Goal: Navigation & Orientation: Go to known website

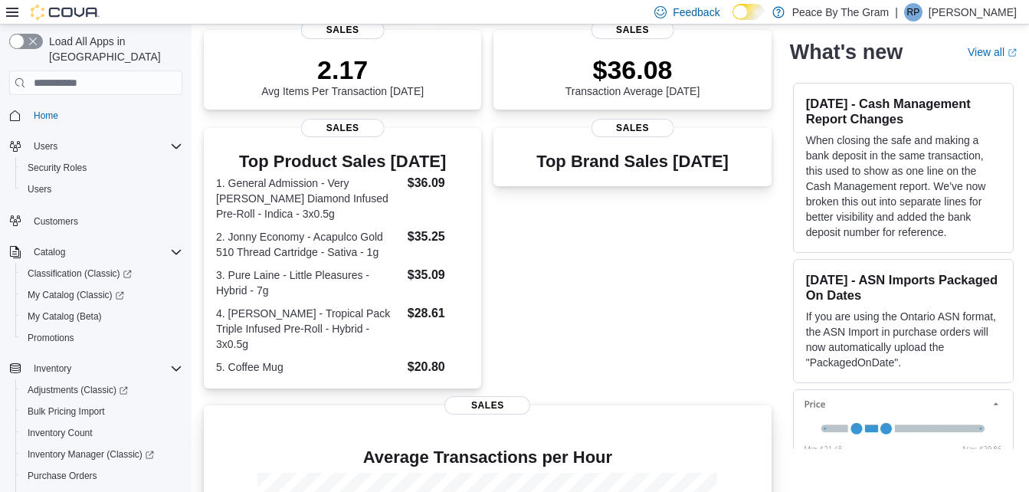
scroll to position [438, 0]
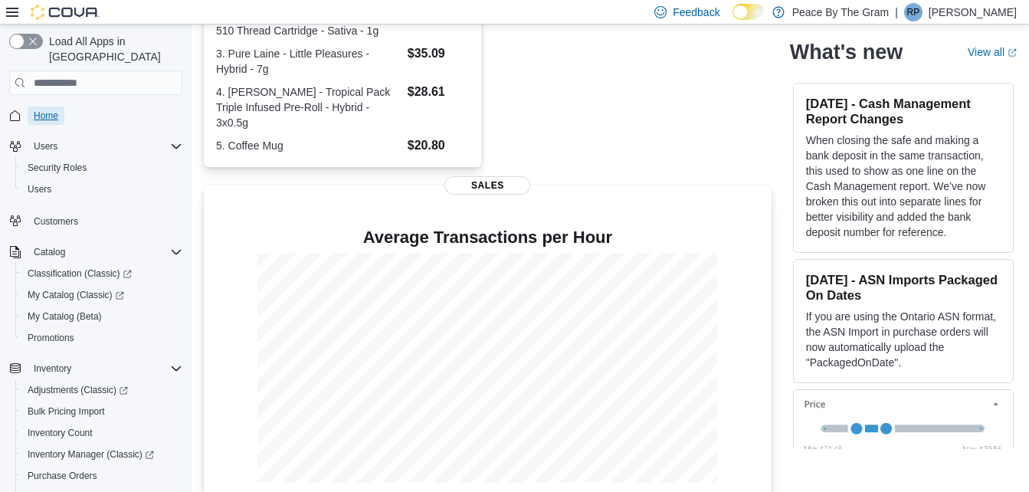
click at [51, 110] on span "Home" at bounding box center [46, 116] width 25 height 12
click at [41, 110] on span "Home" at bounding box center [46, 116] width 25 height 12
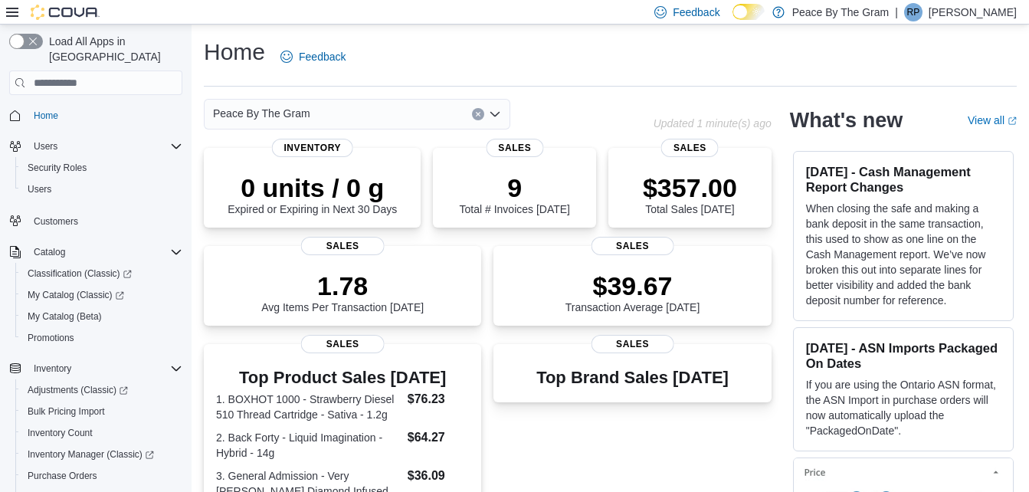
scroll to position [451, 0]
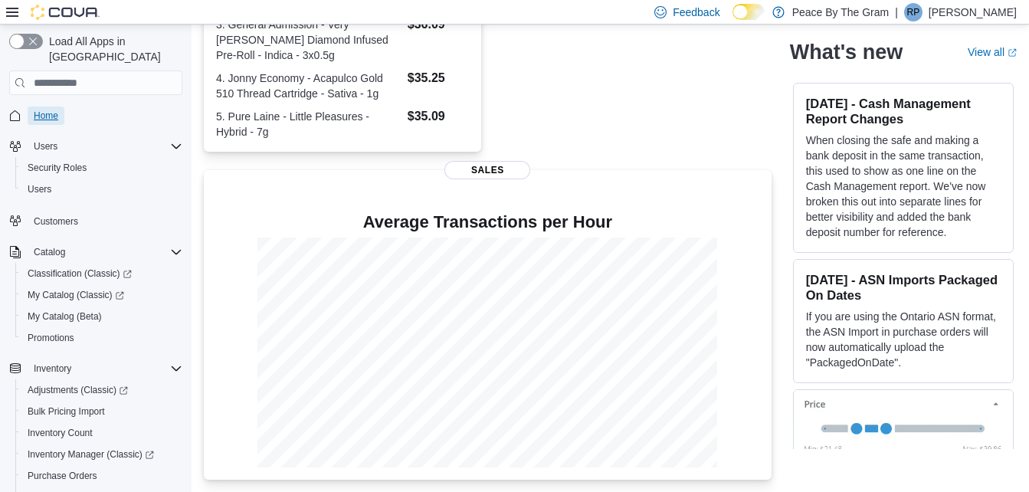
click at [38, 110] on span "Home" at bounding box center [46, 116] width 25 height 12
